Goal: Task Accomplishment & Management: Manage account settings

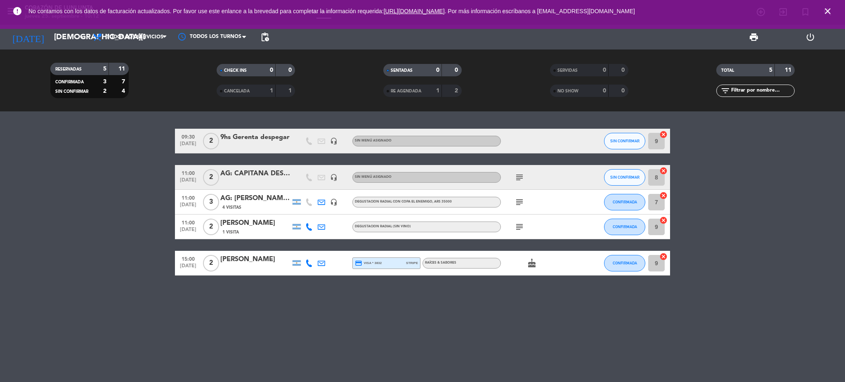
click at [826, 10] on icon "close" at bounding box center [828, 11] width 10 height 10
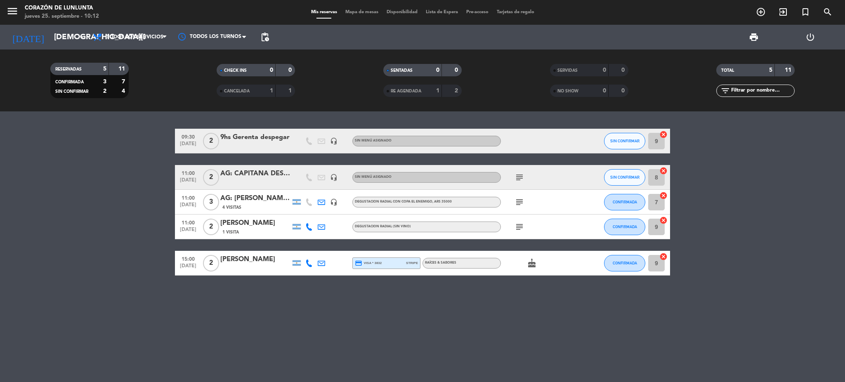
click at [784, 222] on bookings-row "09:30 [DATE] 2 9hs Gerenta despegar headset_mic Sin menú asignado SIN CONFIRMAR…" at bounding box center [422, 202] width 845 height 147
click at [752, 38] on span "print" at bounding box center [754, 37] width 10 height 10
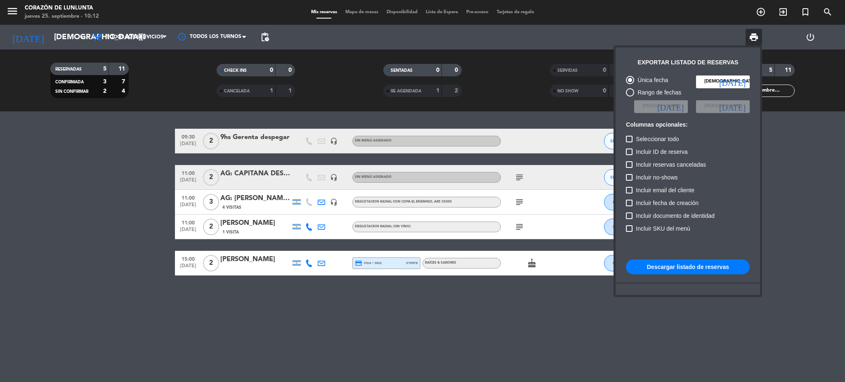
click at [659, 268] on button "Descargar listado de reservas" at bounding box center [688, 267] width 124 height 15
click at [252, 227] on div at bounding box center [422, 191] width 845 height 382
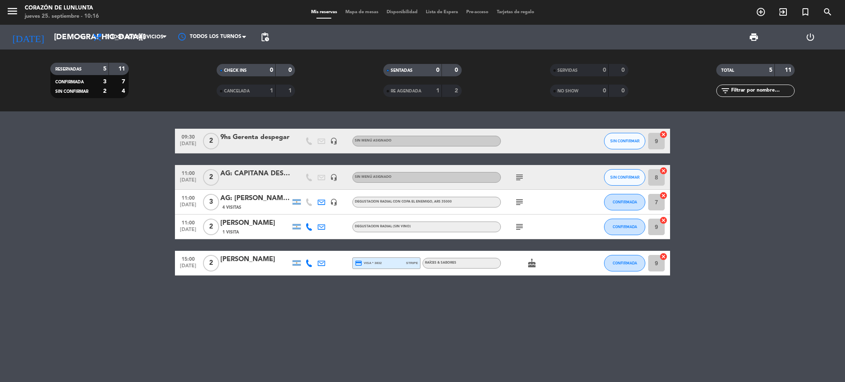
click at [517, 229] on icon "subject" at bounding box center [520, 227] width 10 height 10
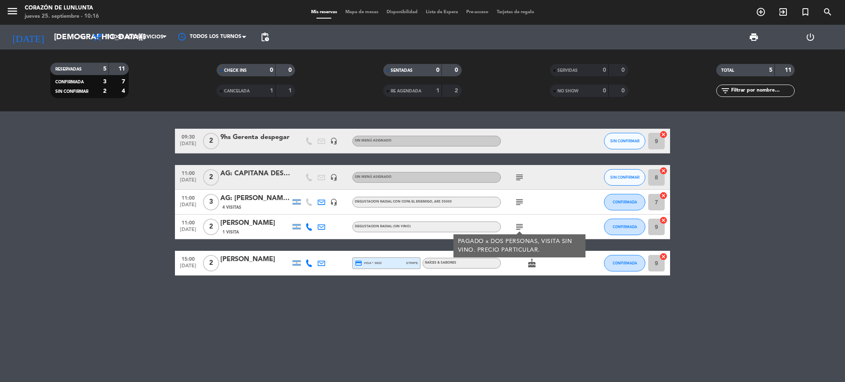
click at [251, 228] on div "[PERSON_NAME]" at bounding box center [255, 223] width 70 height 11
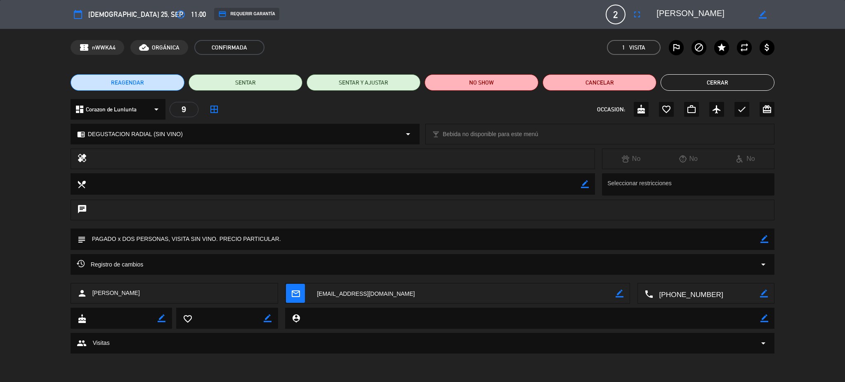
click at [709, 77] on button "Cerrar" at bounding box center [718, 82] width 114 height 17
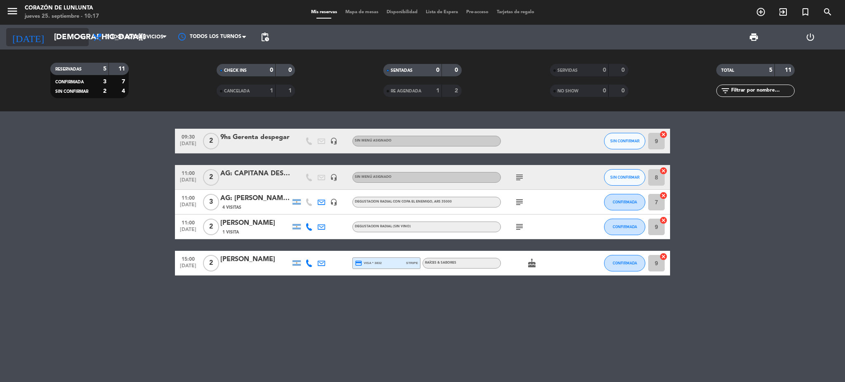
click at [50, 37] on input "[DEMOGRAPHIC_DATA][DATE]" at bounding box center [99, 36] width 99 height 17
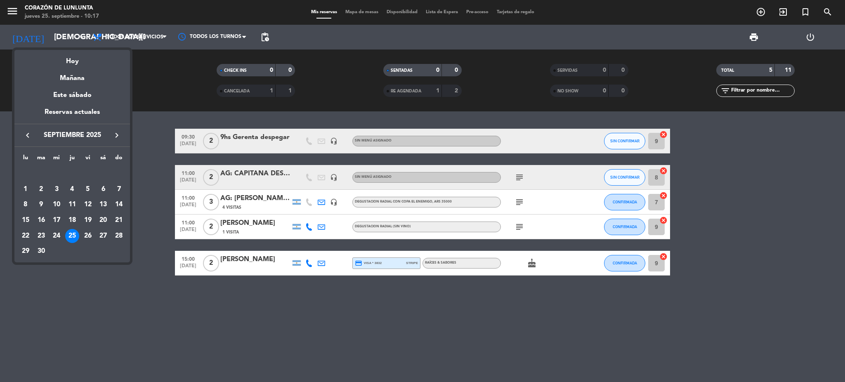
click at [8, 18] on div at bounding box center [422, 191] width 845 height 382
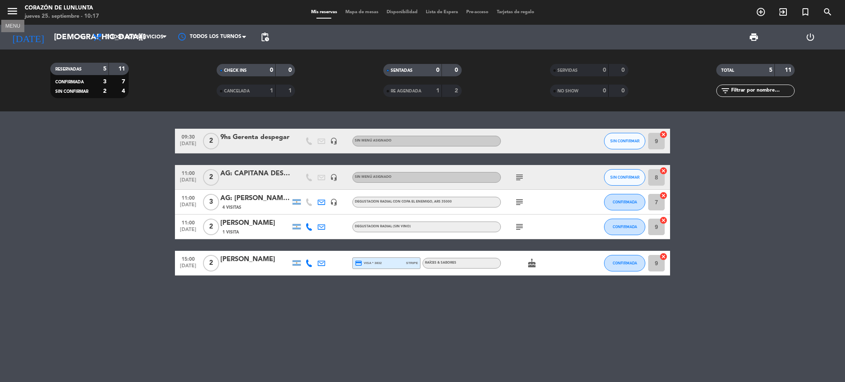
click at [9, 13] on icon "menu" at bounding box center [12, 11] width 12 height 12
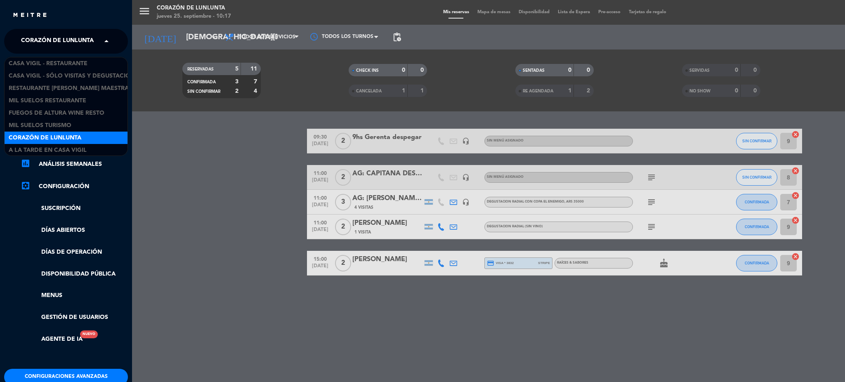
click at [54, 45] on span "Corazón de Lunlunta" at bounding box center [57, 41] width 73 height 17
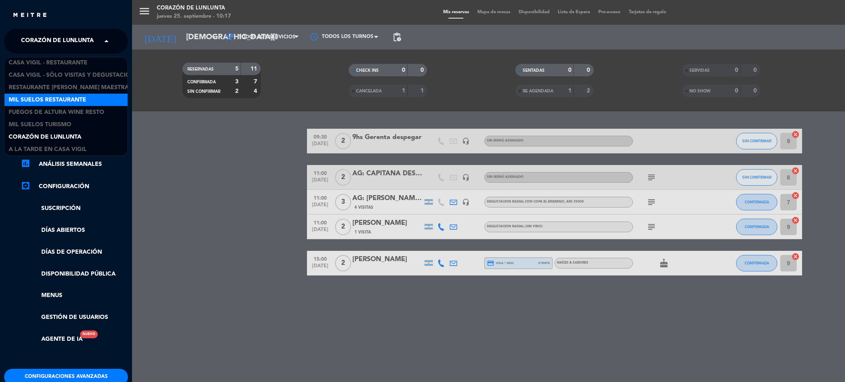
click at [69, 96] on span "Mil Suelos Restaurante" at bounding box center [48, 99] width 78 height 9
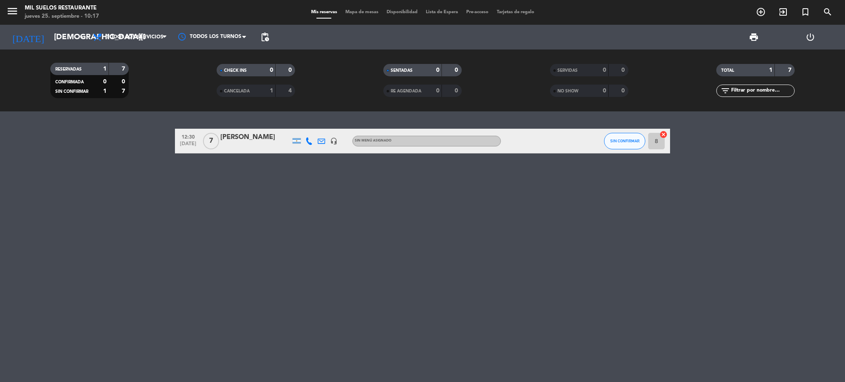
click at [255, 142] on div "[PERSON_NAME]" at bounding box center [255, 137] width 70 height 11
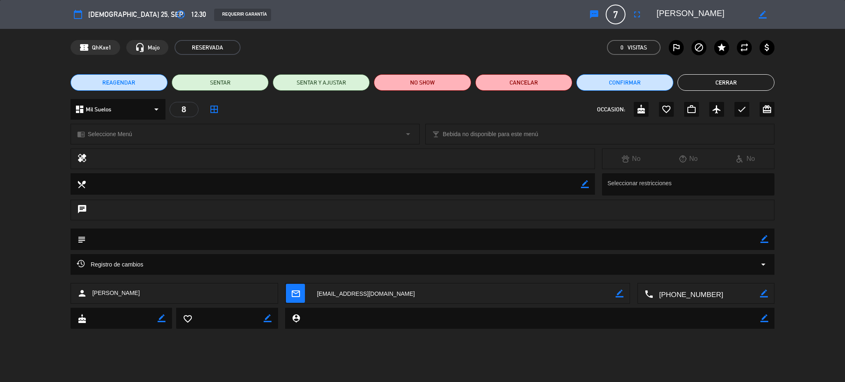
drag, startPoint x: 148, startPoint y: 294, endPoint x: 91, endPoint y: 296, distance: 56.6
click at [91, 296] on div "person [PERSON_NAME]" at bounding box center [175, 293] width 208 height 21
copy span "[PERSON_NAME]"
click at [727, 88] on button "Cerrar" at bounding box center [726, 82] width 97 height 17
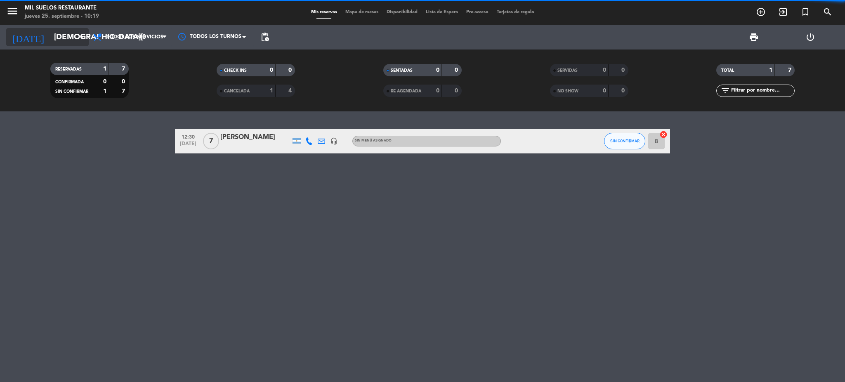
click at [50, 35] on input "[DEMOGRAPHIC_DATA][DATE]" at bounding box center [99, 36] width 99 height 17
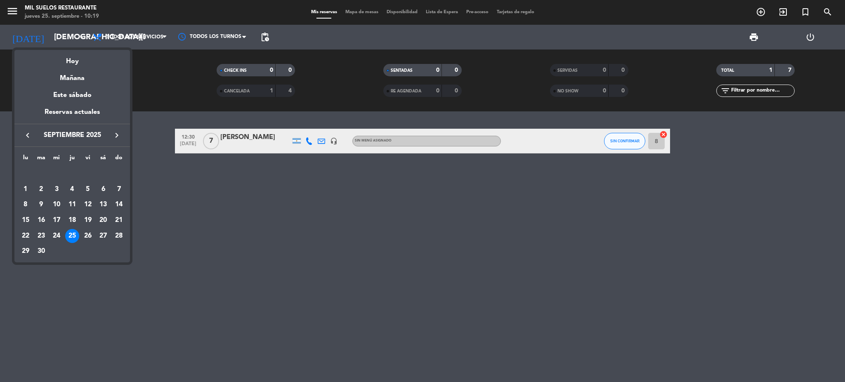
click at [74, 78] on div "Mañana" at bounding box center [72, 75] width 116 height 17
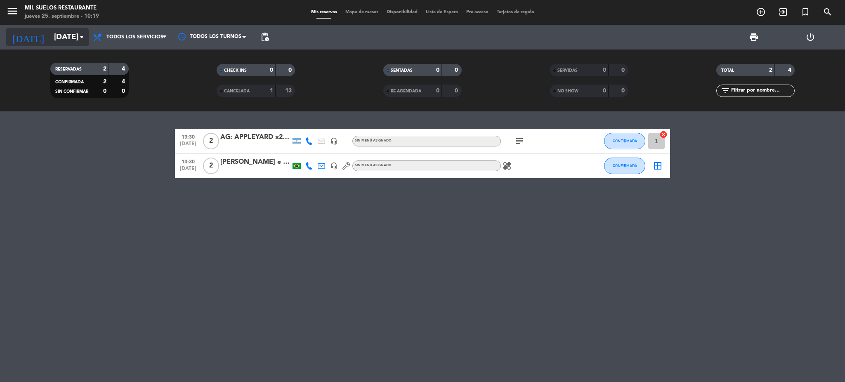
click at [59, 36] on input "[DATE]" at bounding box center [99, 36] width 99 height 17
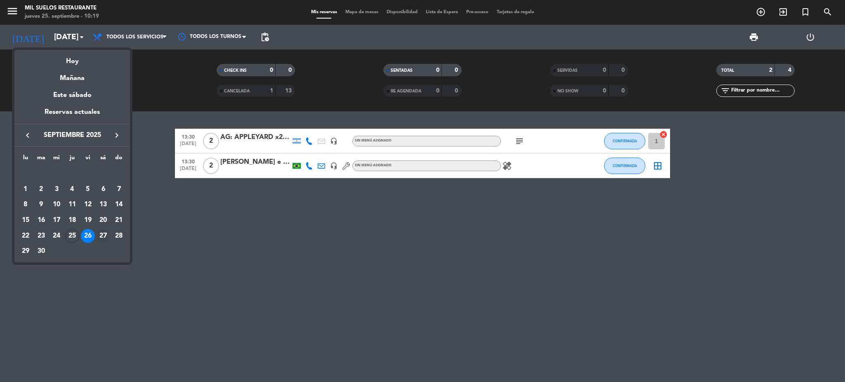
click at [103, 236] on div "27" at bounding box center [103, 236] width 14 height 14
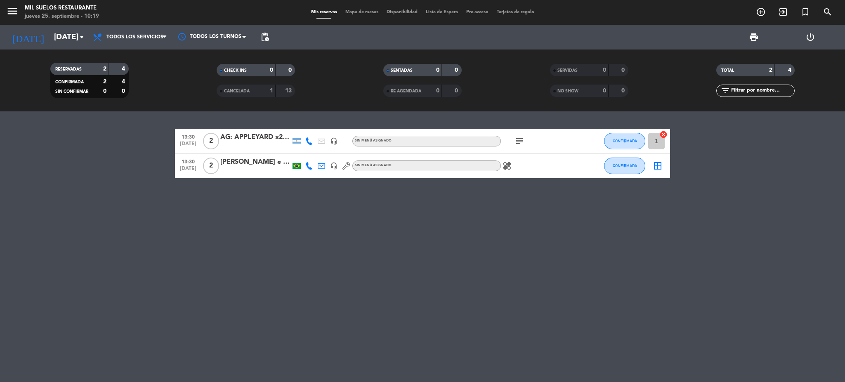
type input "[DATE]"
